Goal: Communication & Community: Share content

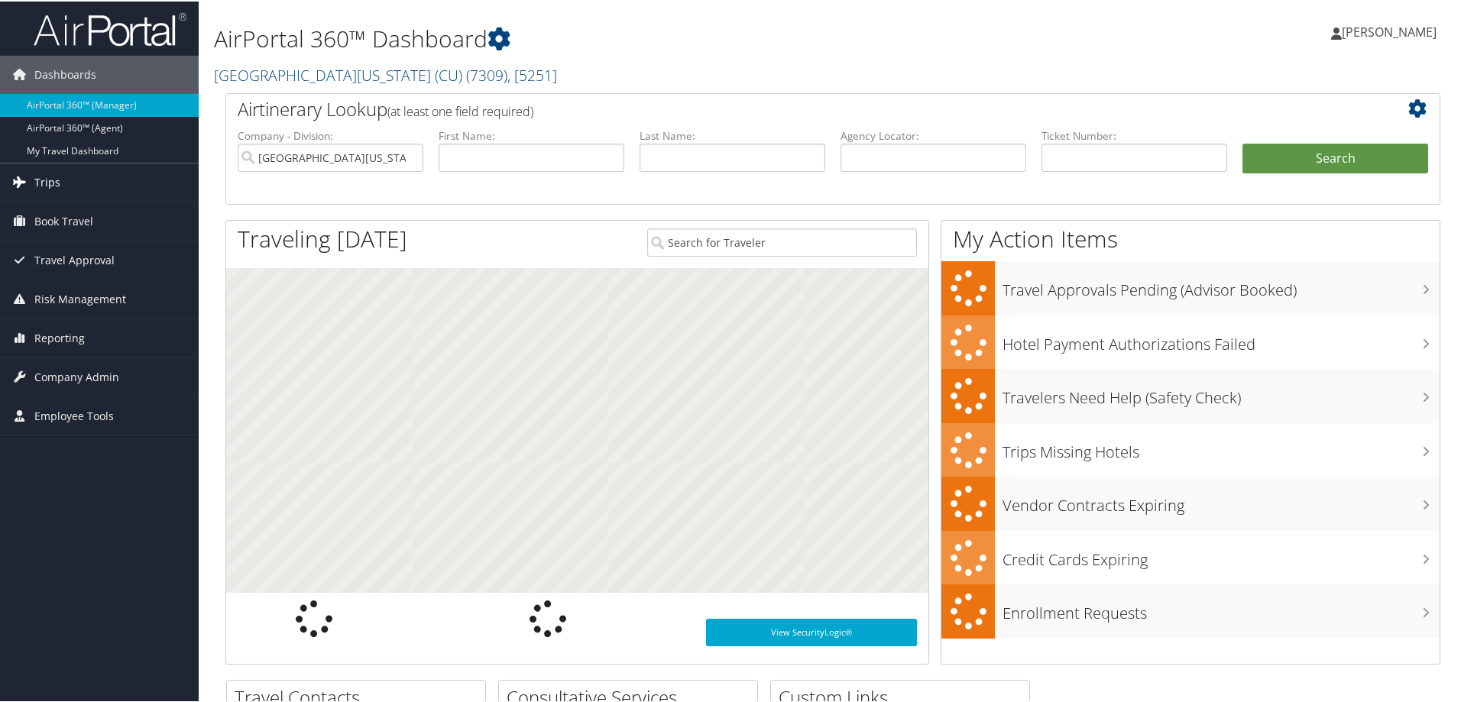
click at [49, 176] on span "Trips" at bounding box center [47, 181] width 26 height 38
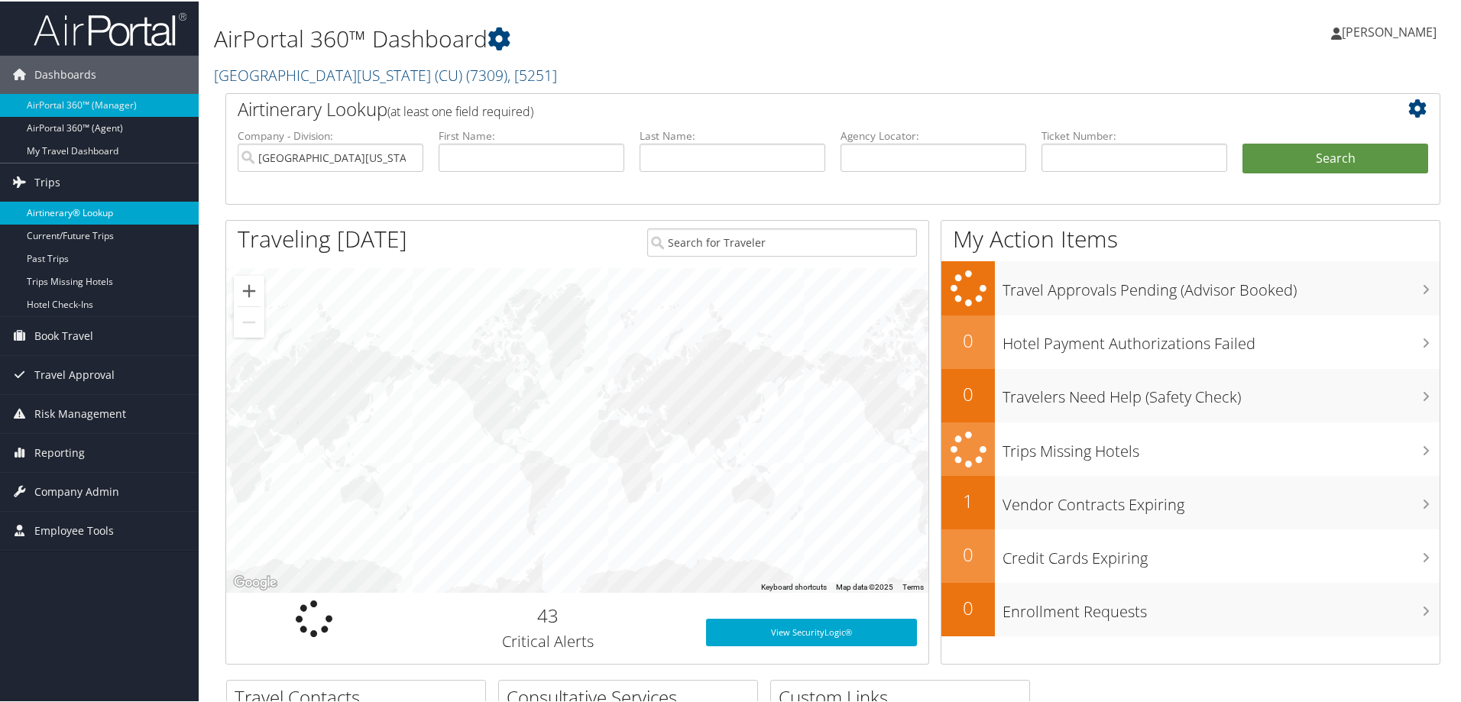
click at [84, 204] on link "Airtinerary® Lookup" at bounding box center [99, 211] width 199 height 23
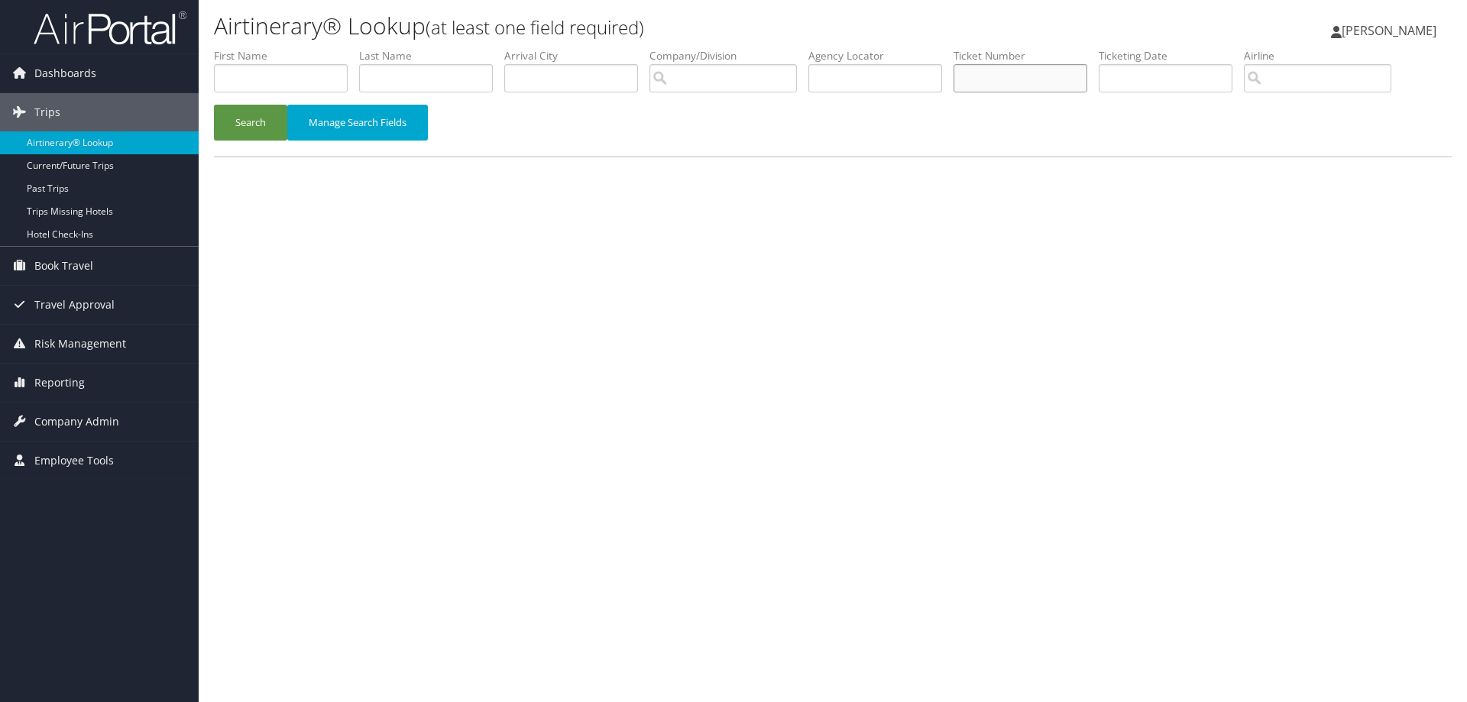
click at [1034, 81] on input "text" at bounding box center [1020, 78] width 134 height 28
type input "0017309343403"
click at [262, 127] on button "Search" at bounding box center [250, 123] width 73 height 36
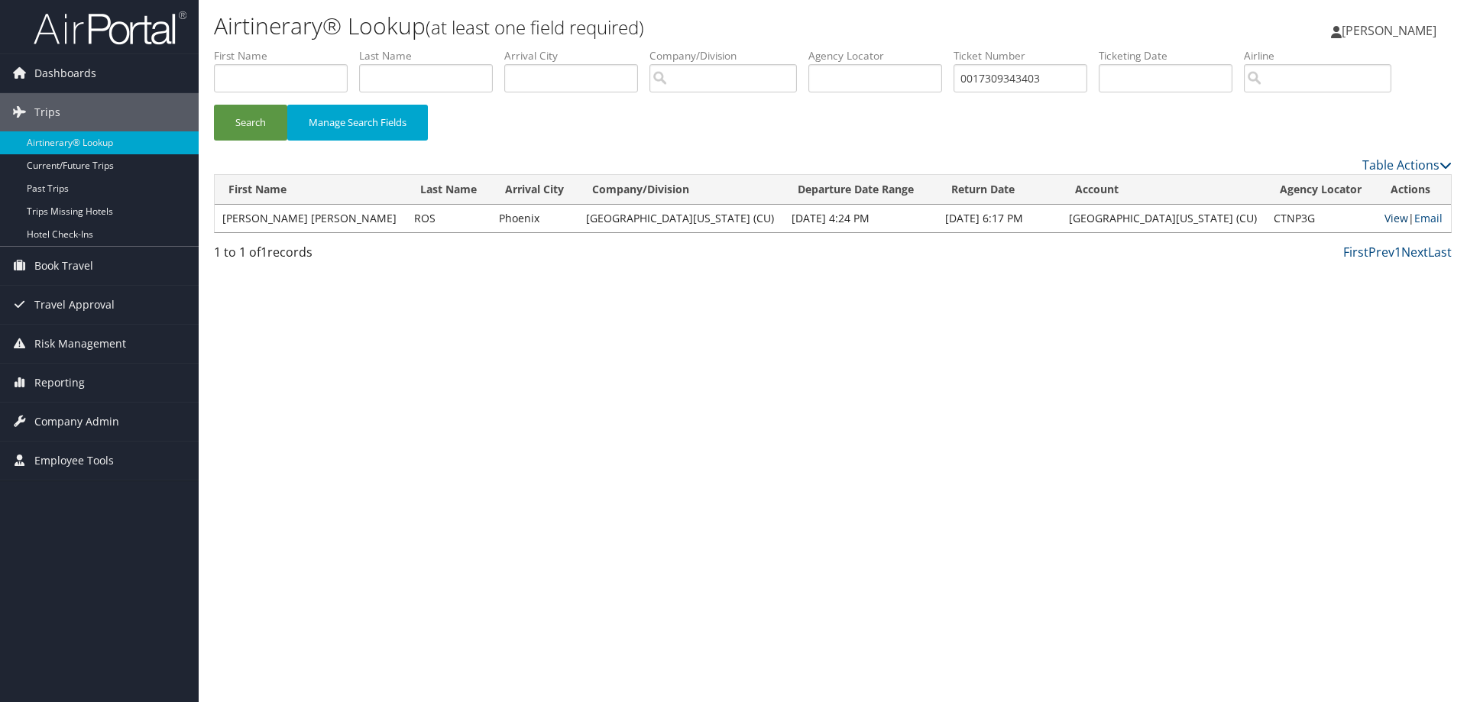
click at [1384, 218] on link "View" at bounding box center [1396, 218] width 24 height 15
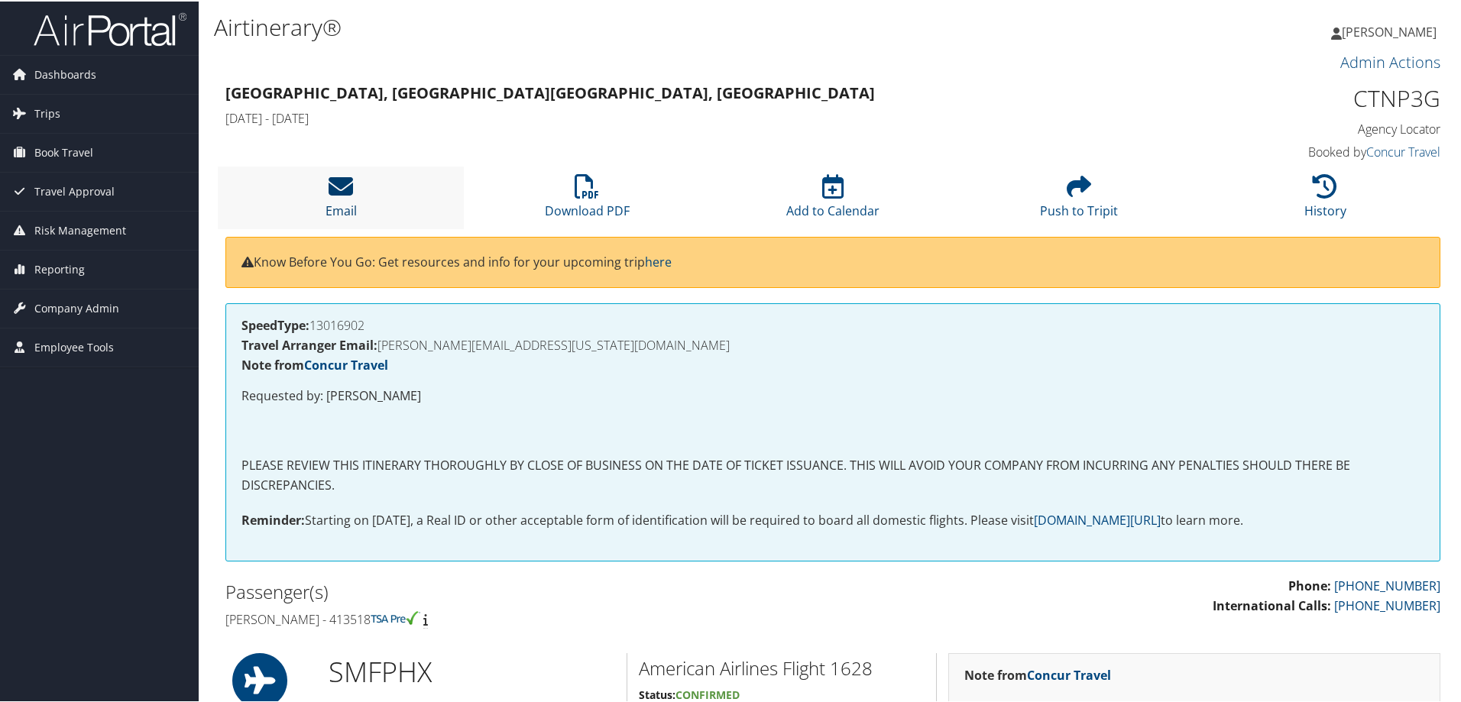
click at [341, 196] on icon at bounding box center [340, 185] width 24 height 24
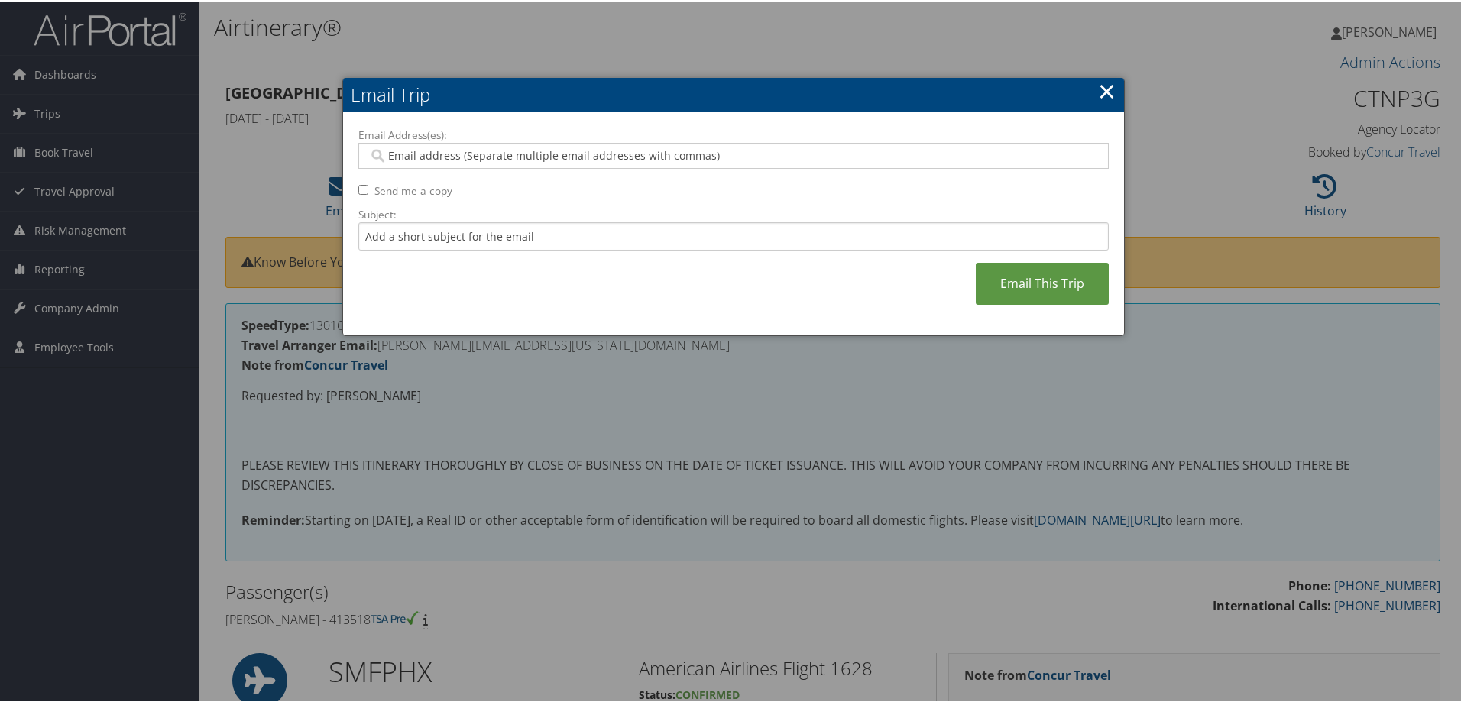
click at [587, 160] on input "Email Address(es):" at bounding box center [733, 154] width 730 height 15
type input "cips@colorado.edu"
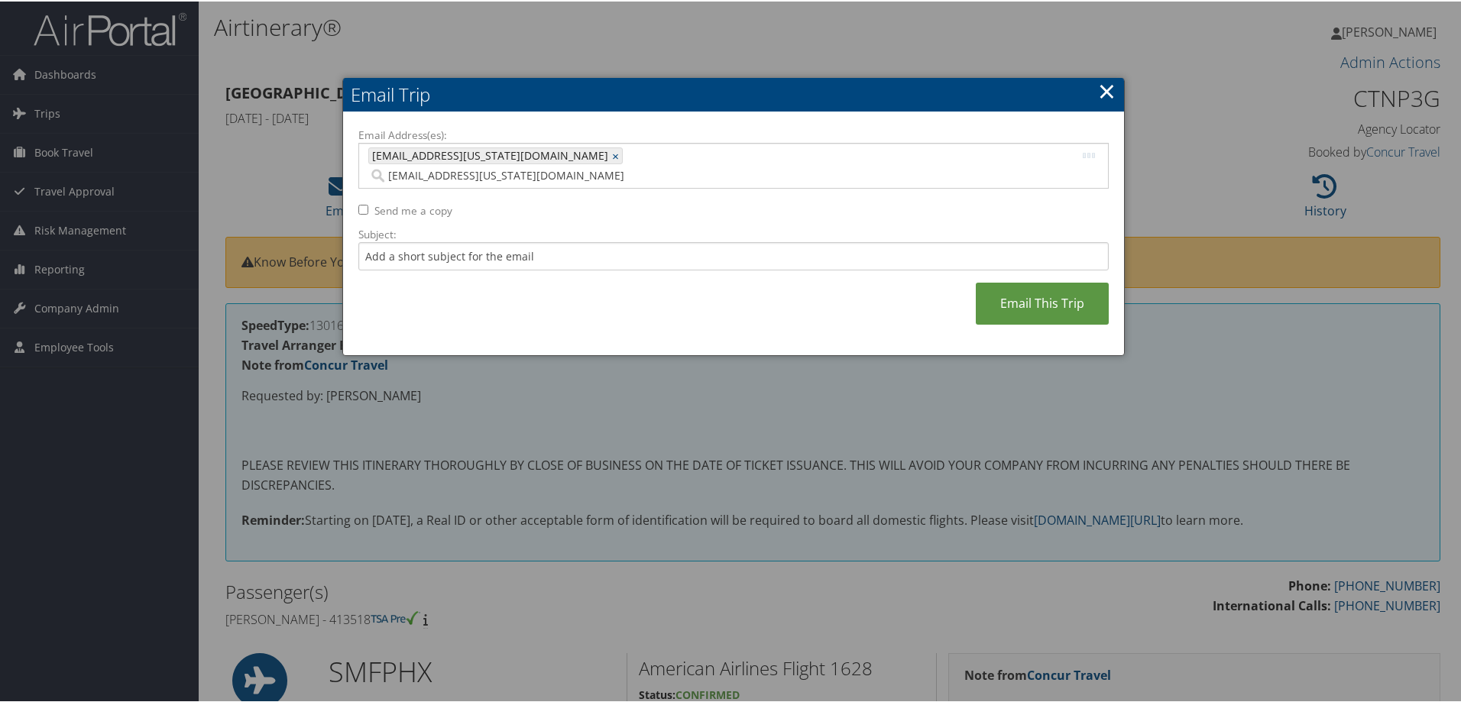
type input "cips@colorado.edu"
type input "erin.timmerman@cbtravel.com"
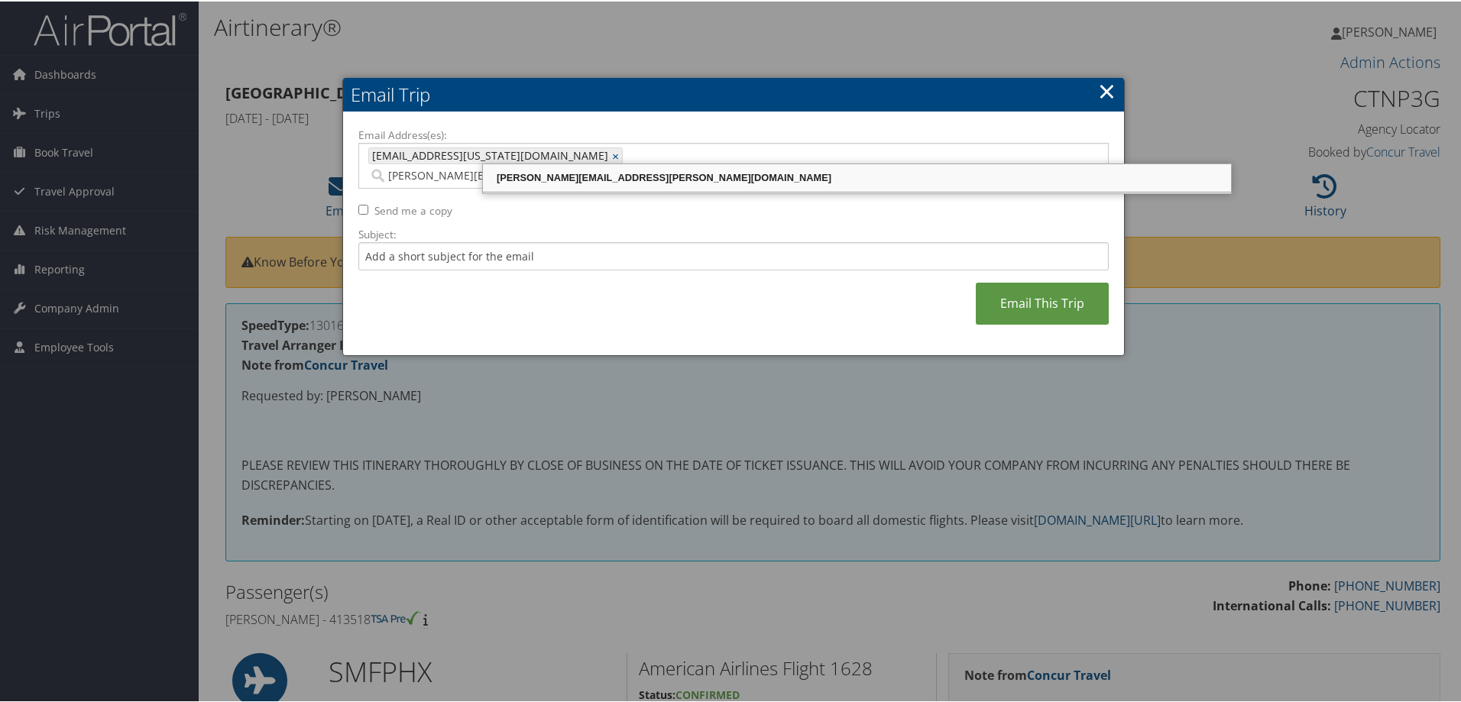
click at [608, 176] on div "erin.timmerman@cbtravel.com" at bounding box center [856, 176] width 743 height 15
type input "cips@colorado.edu, erin.timmerman@cbtravel.com"
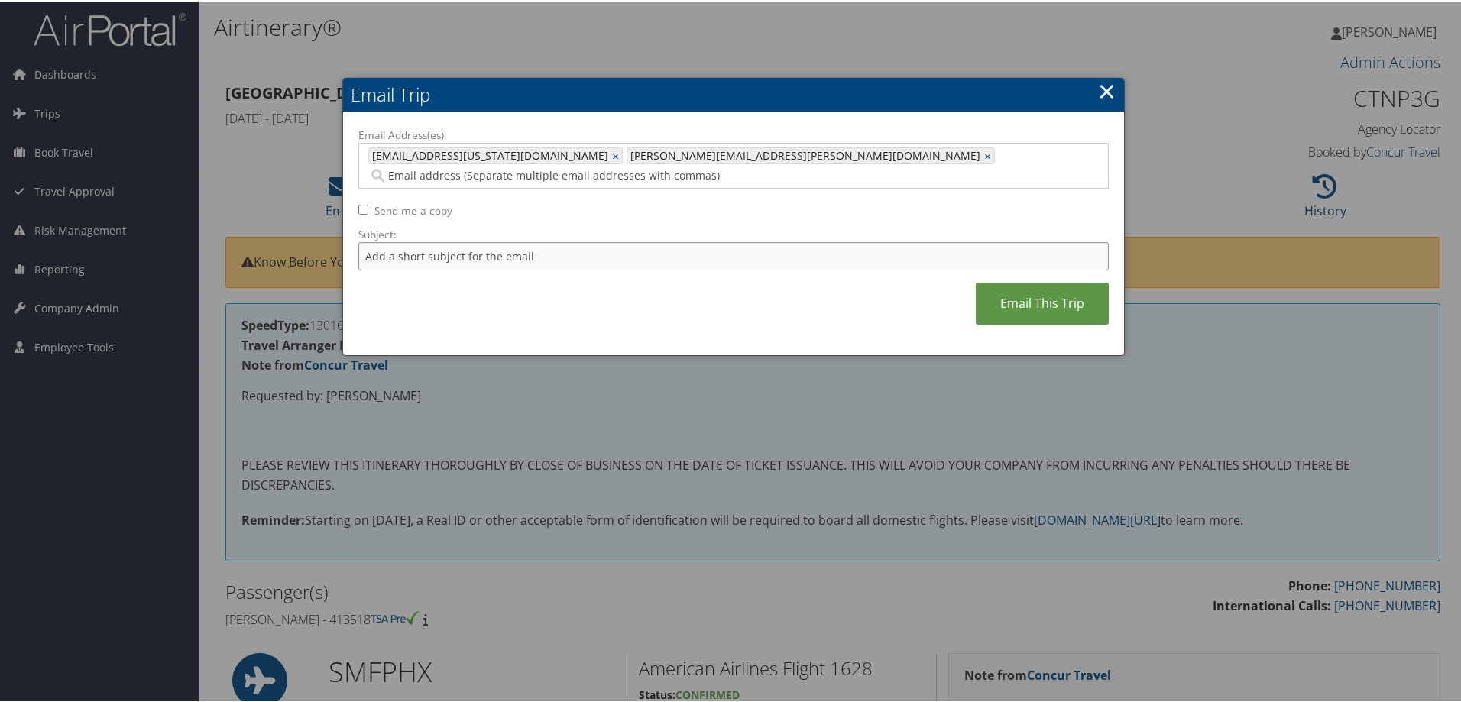
click at [461, 243] on input "Subject:" at bounding box center [733, 255] width 750 height 28
type input "Invoice for Elena Ros"
click at [1059, 284] on link "Email This Trip" at bounding box center [1042, 302] width 133 height 42
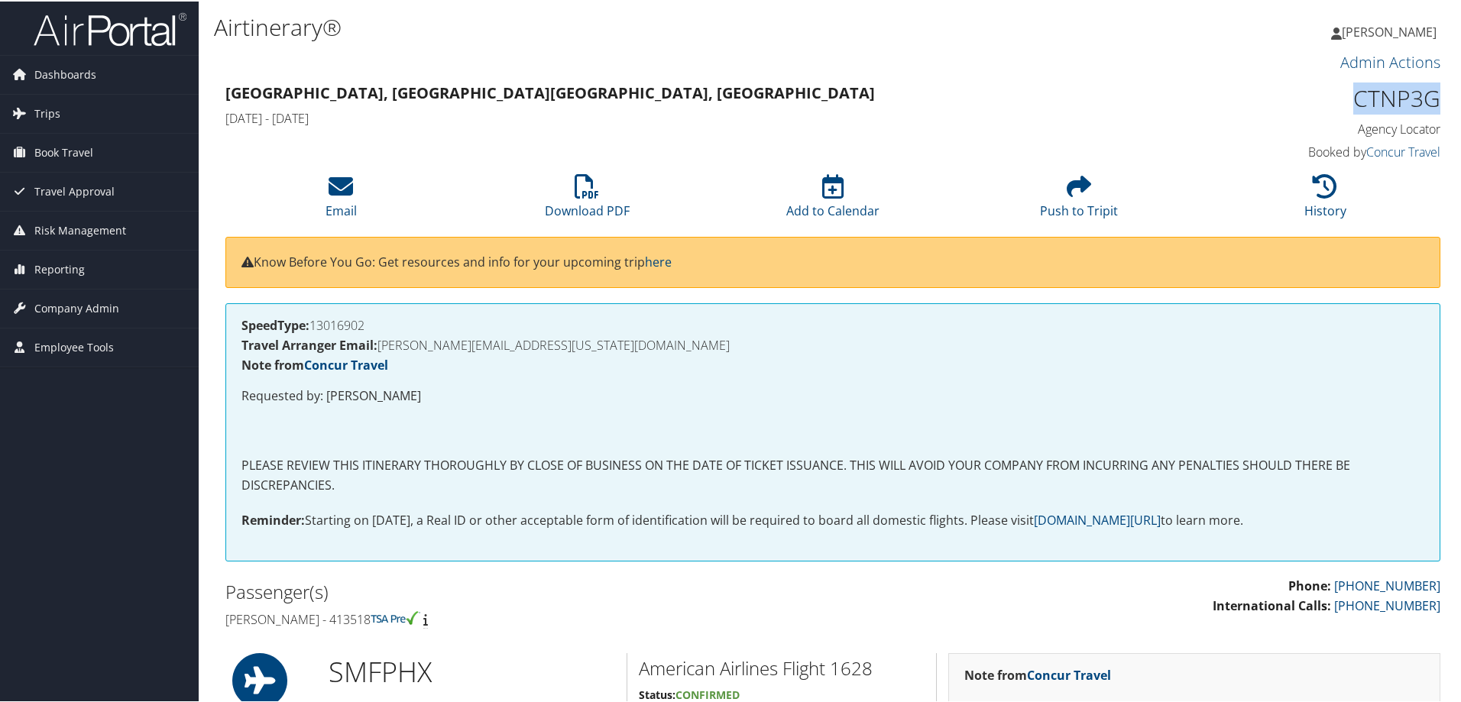
drag, startPoint x: 1432, startPoint y: 94, endPoint x: 1348, endPoint y: 95, distance: 84.0
click at [1348, 95] on h1 "CTNP3G" at bounding box center [1297, 97] width 286 height 32
copy h1 "CTNP3G"
